Goal: Task Accomplishment & Management: Use online tool/utility

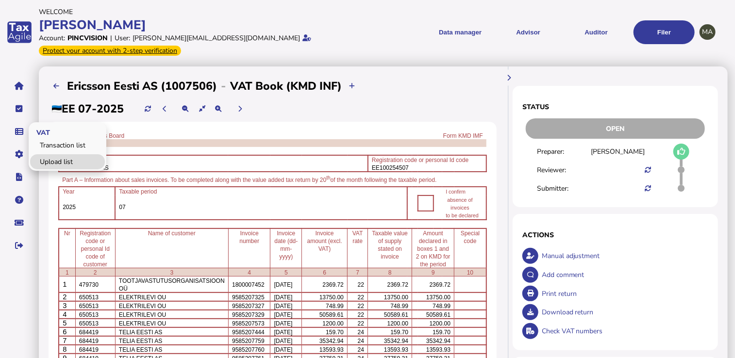
click at [74, 160] on link "Upload list" at bounding box center [67, 161] width 75 height 15
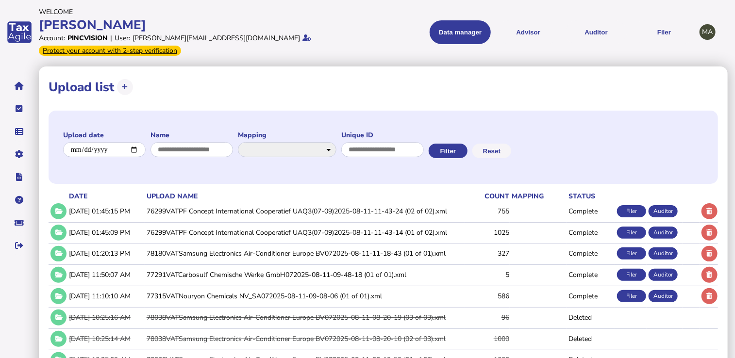
click at [277, 210] on td "76299VATPF Concept International Cooperatief UAQ3(07-09)2025-08-11-11-43-24 (02…" at bounding box center [305, 211] width 320 height 20
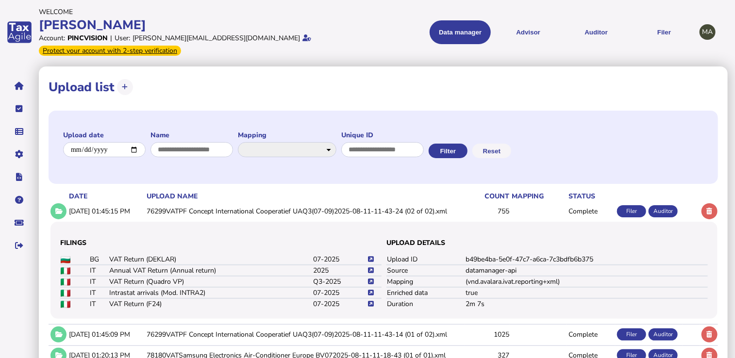
click at [369, 282] on icon at bounding box center [371, 282] width 6 height 6
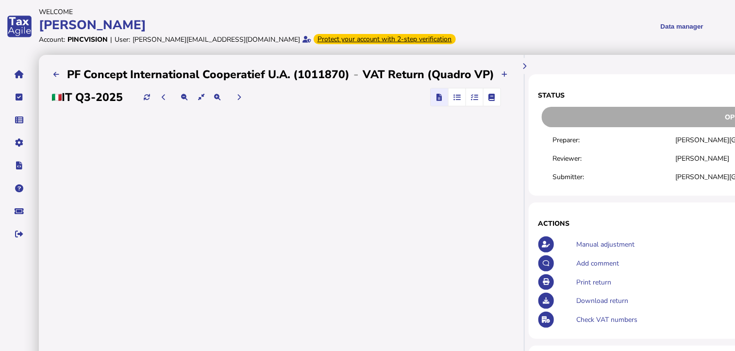
click at [471, 98] on icon "button" at bounding box center [473, 97] width 7 height 0
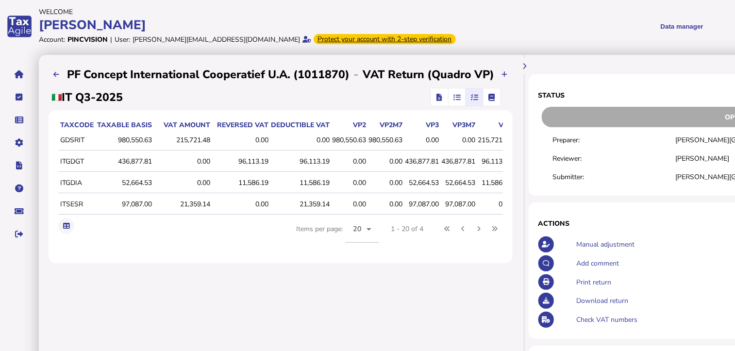
click at [440, 100] on span "button" at bounding box center [439, 96] width 14 height 17
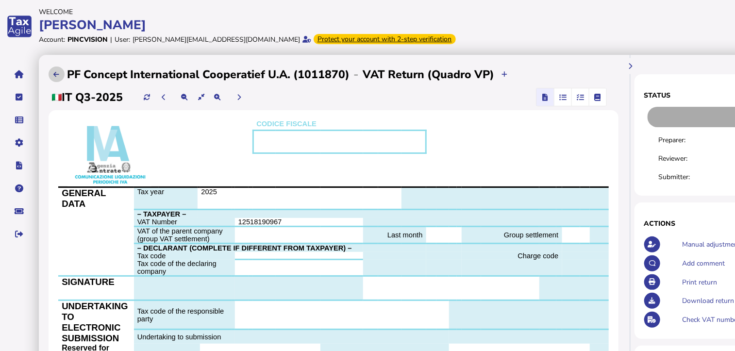
click at [57, 69] on button at bounding box center [57, 75] width 16 height 16
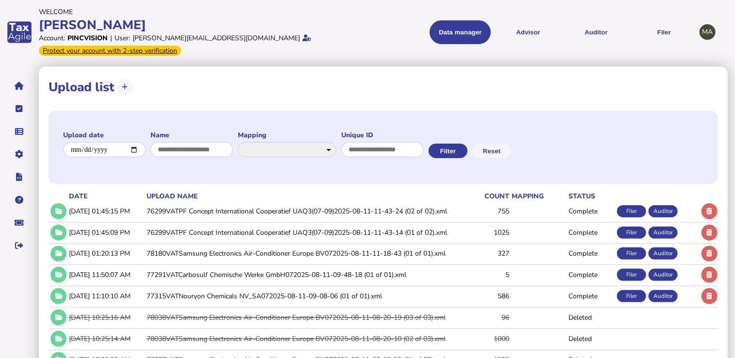
click at [162, 215] on td "76299VATPF Concept International Cooperatief UAQ3(07-09)2025-08-11-11-43-24 (02…" at bounding box center [305, 211] width 320 height 20
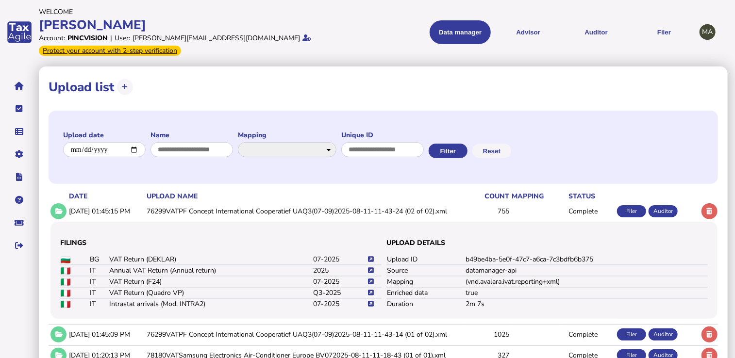
click at [369, 282] on icon at bounding box center [371, 282] width 6 height 6
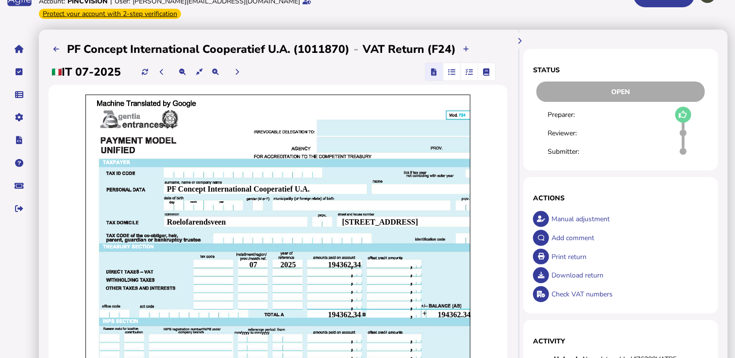
scroll to position [146, 0]
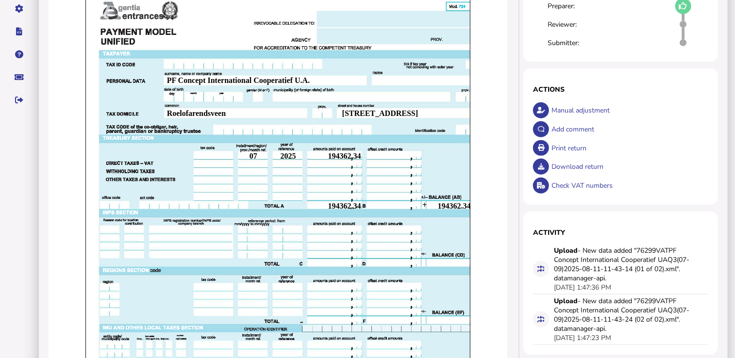
click at [581, 147] on div "Print return" at bounding box center [628, 148] width 159 height 19
